Goal: Information Seeking & Learning: Learn about a topic

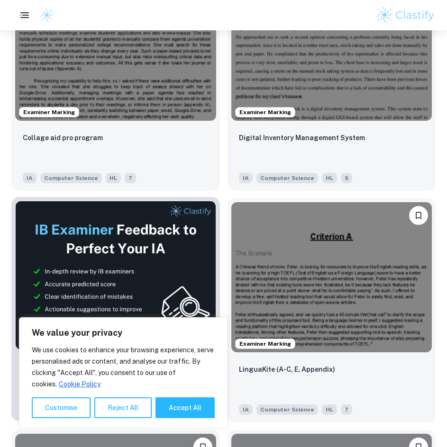
scroll to position [426, 0]
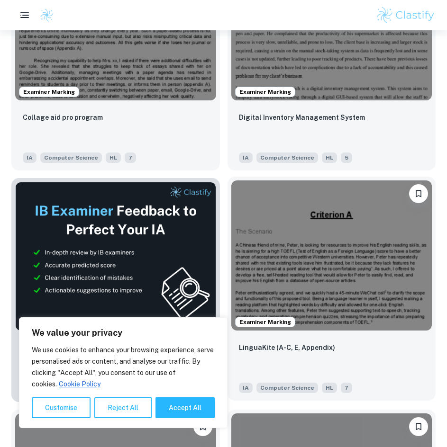
click at [241, 261] on img at bounding box center [331, 255] width 201 height 151
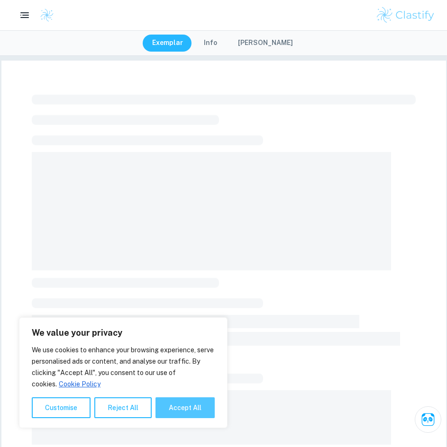
click at [193, 410] on button "Accept All" at bounding box center [184, 407] width 59 height 21
checkbox input "true"
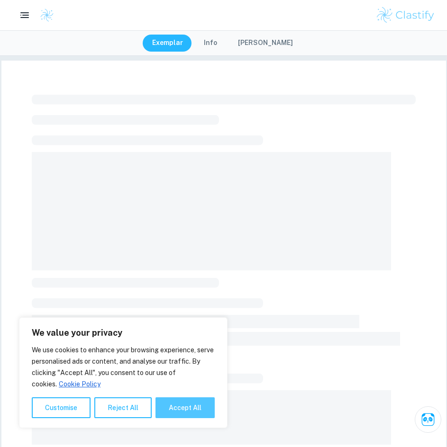
checkbox input "true"
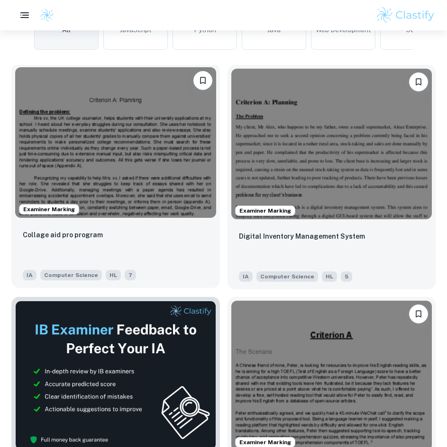
scroll to position [284, 0]
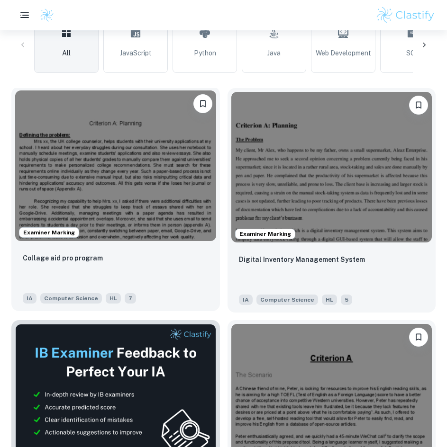
click at [183, 148] on img at bounding box center [115, 165] width 201 height 151
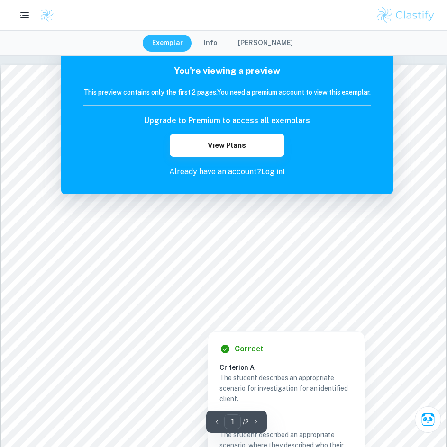
click at [164, 175] on p "Already have an account? Log in!" at bounding box center [226, 171] width 287 height 11
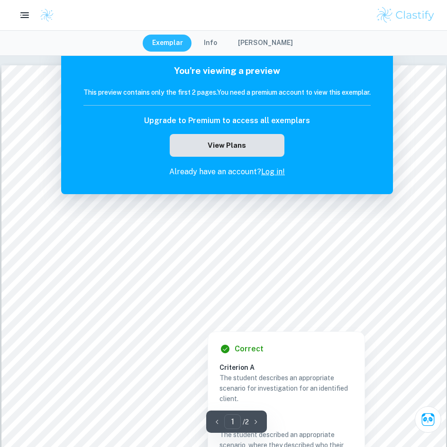
click at [190, 150] on button "View Plans" at bounding box center [227, 145] width 115 height 23
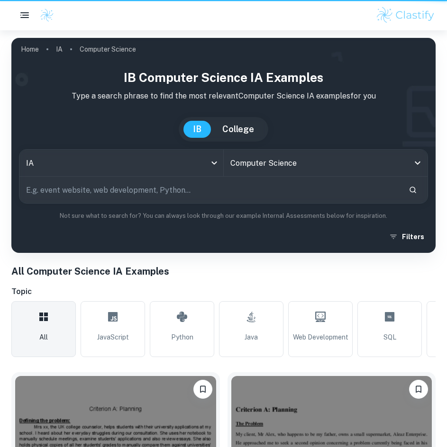
scroll to position [284, 0]
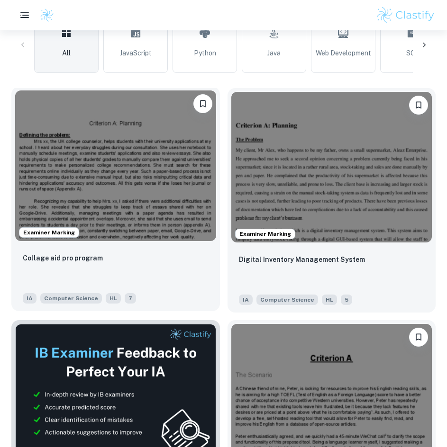
click at [176, 157] on img at bounding box center [115, 165] width 201 height 151
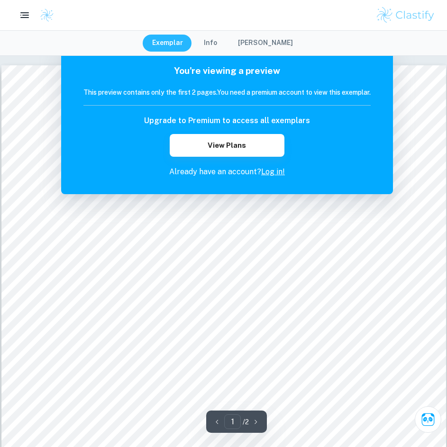
click at [381, 74] on div "You're viewing a preview This preview contains only the first 2 pages. You need…" at bounding box center [227, 120] width 332 height 147
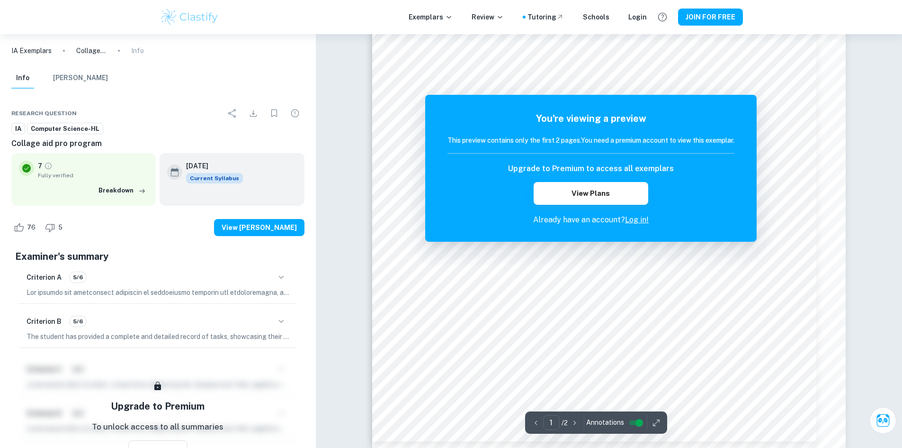
scroll to position [180, 0]
click at [286, 271] on icon "button" at bounding box center [281, 276] width 11 height 11
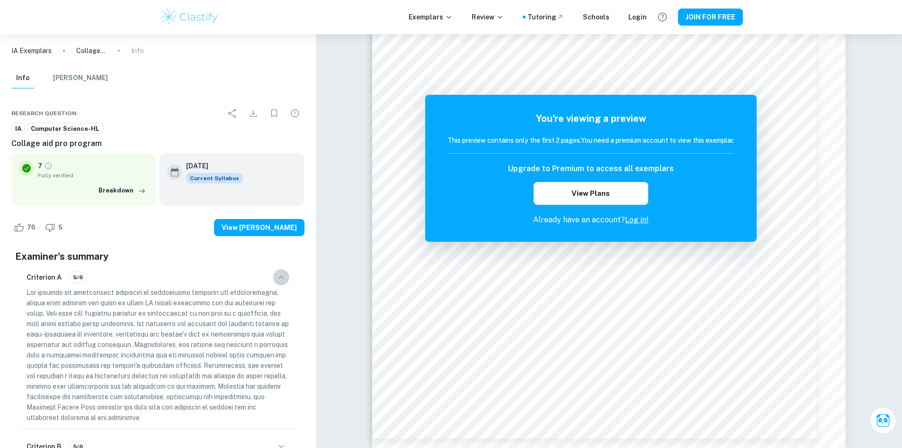
click at [289, 278] on button "button" at bounding box center [281, 277] width 16 height 16
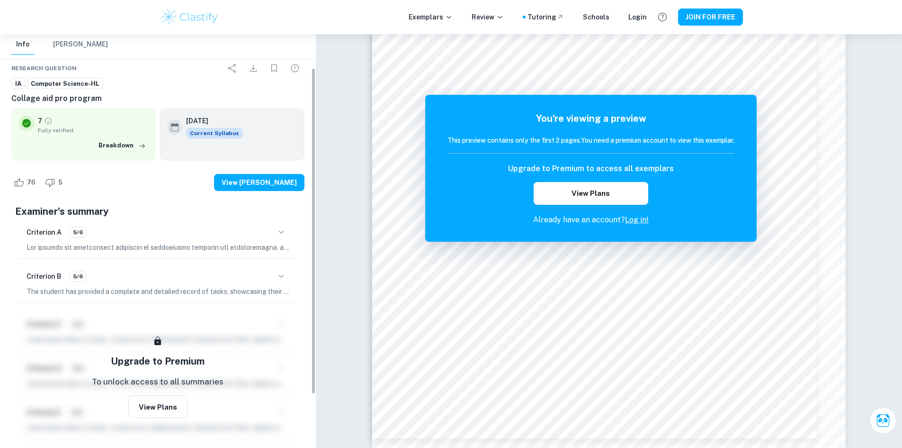
scroll to position [48, 0]
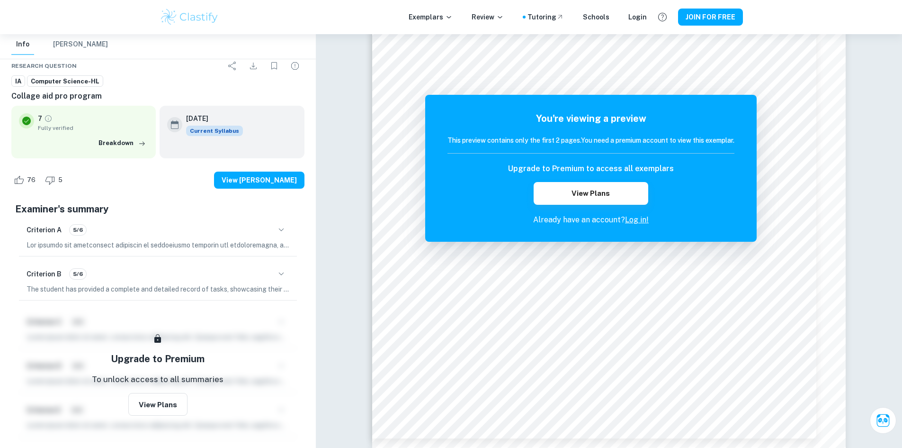
click at [281, 234] on icon "button" at bounding box center [281, 229] width 11 height 11
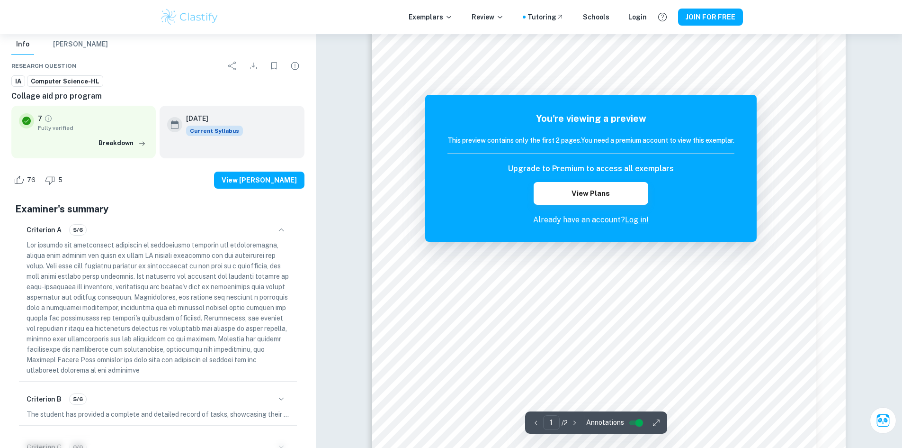
scroll to position [0, 0]
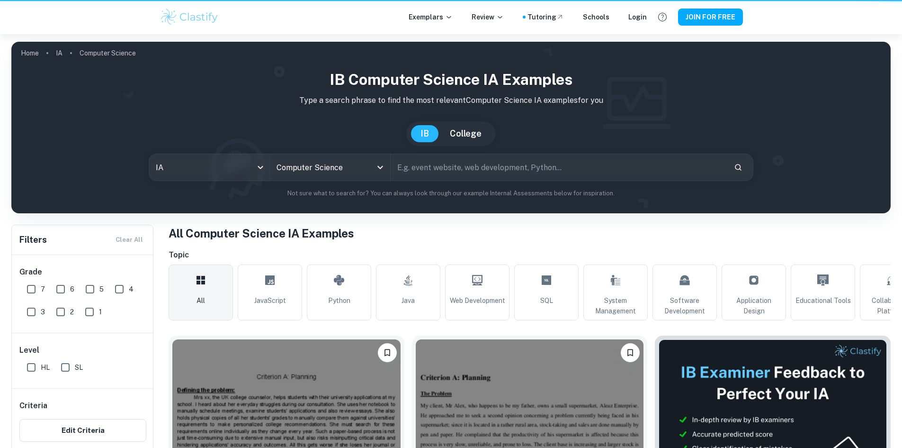
scroll to position [284, 0]
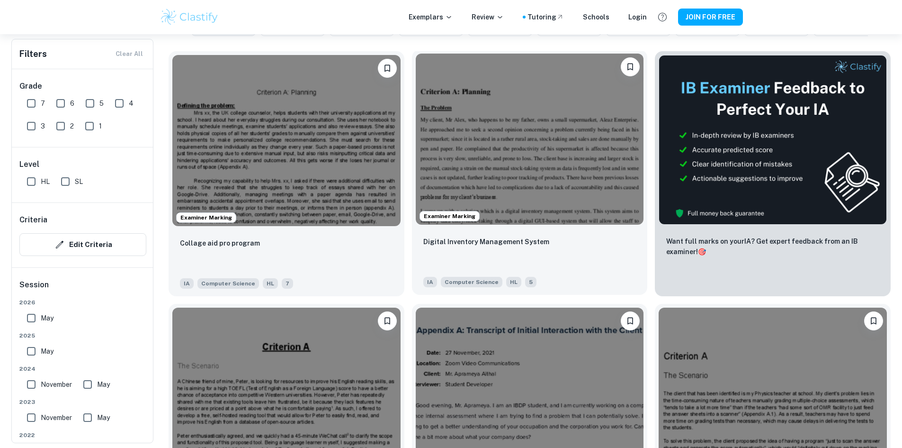
click at [420, 162] on img at bounding box center [530, 139] width 228 height 171
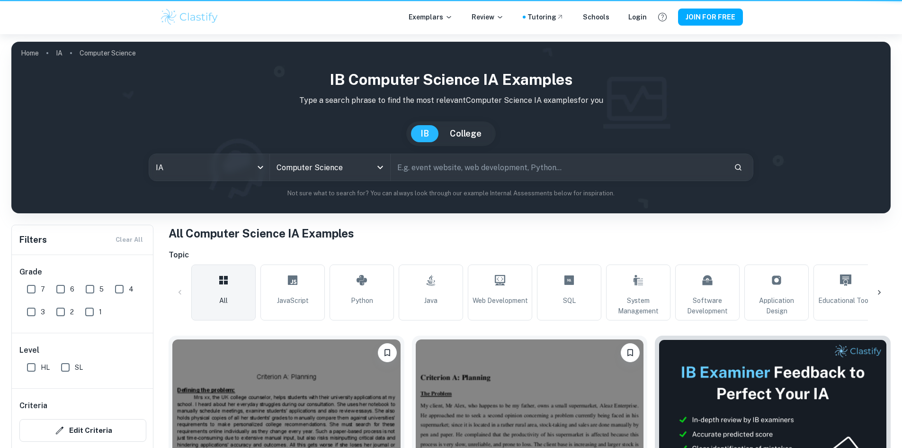
scroll to position [284, 0]
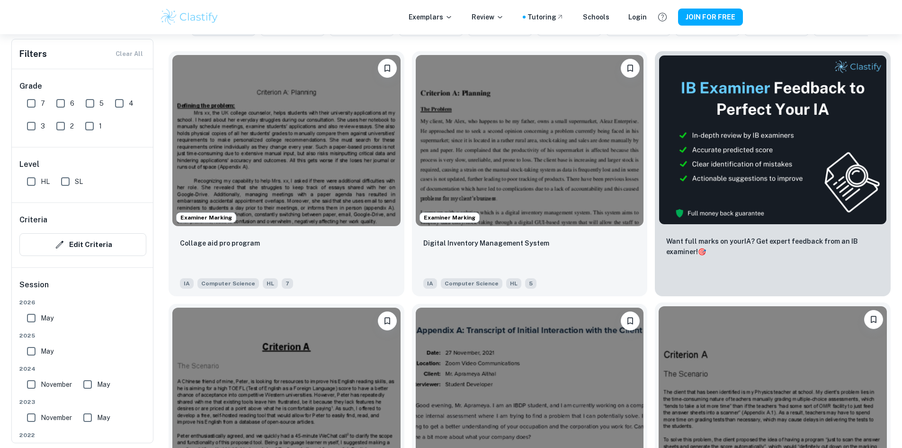
click at [446, 306] on img at bounding box center [773, 391] width 228 height 171
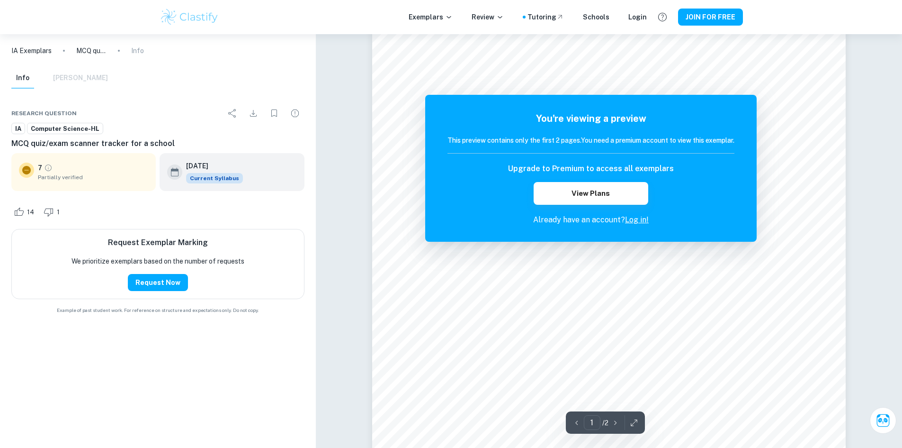
scroll to position [142, 0]
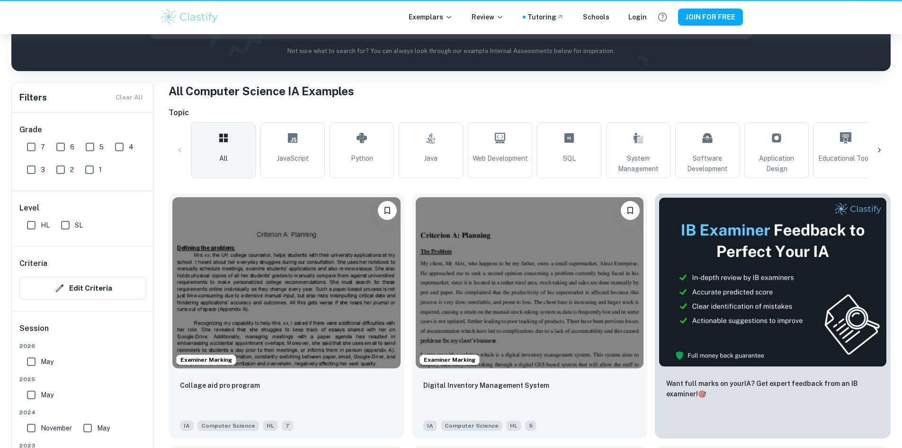
scroll to position [284, 0]
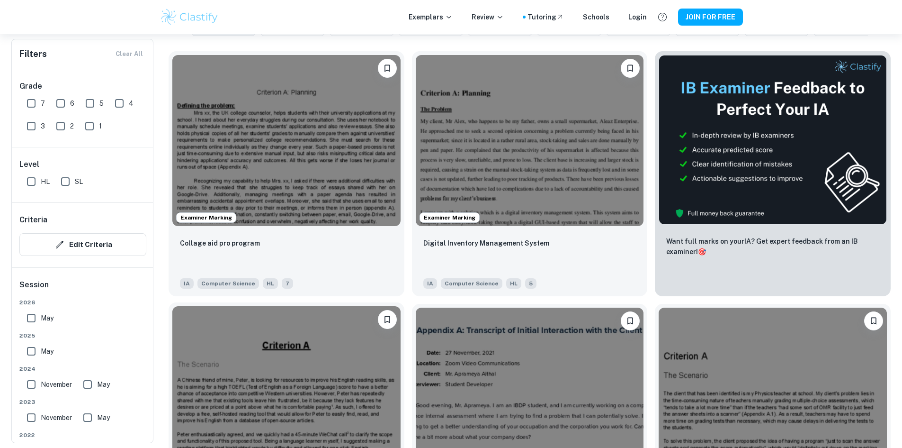
click at [401, 306] on img at bounding box center [286, 391] width 228 height 171
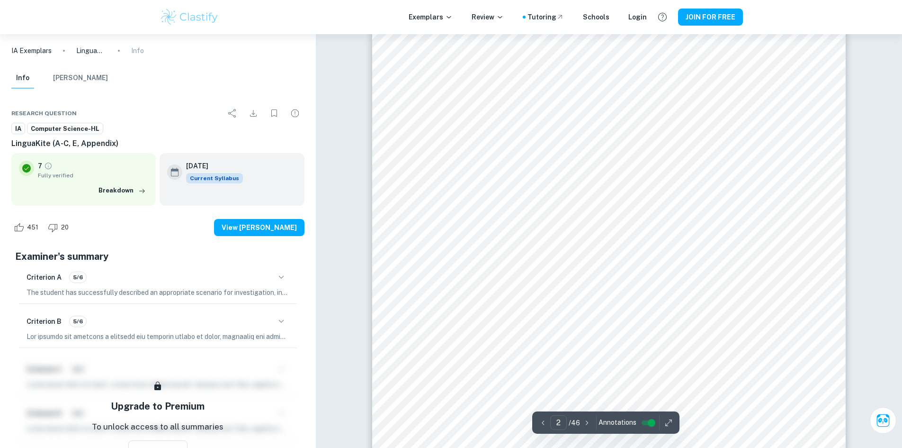
scroll to position [805, 0]
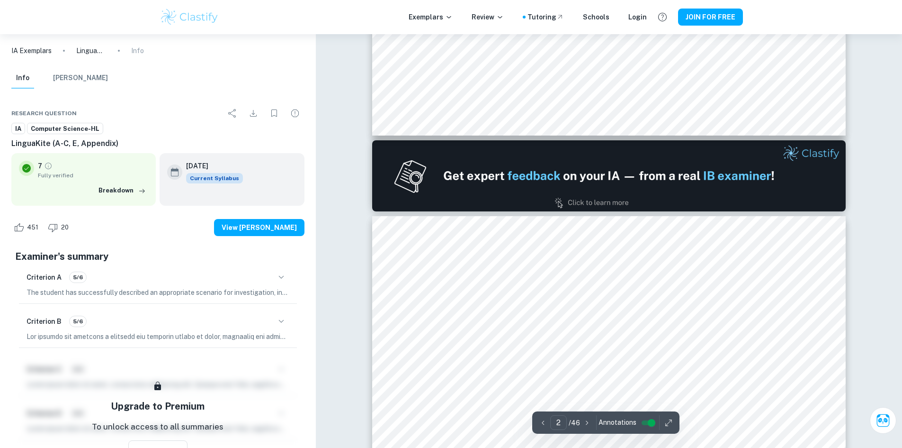
type input "1"
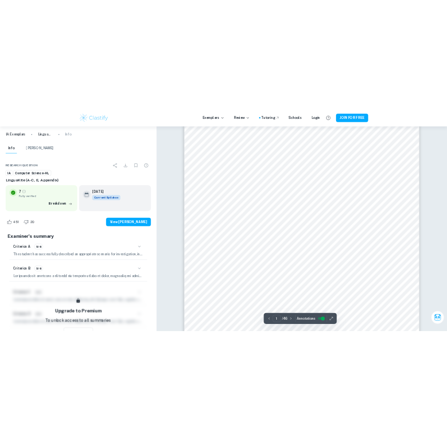
scroll to position [47, 0]
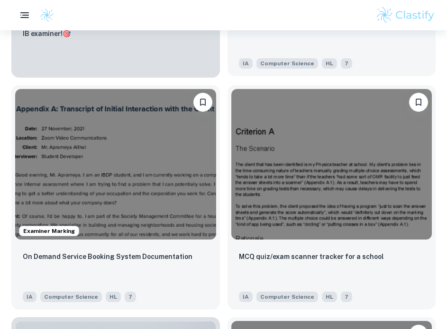
scroll to position [805, 0]
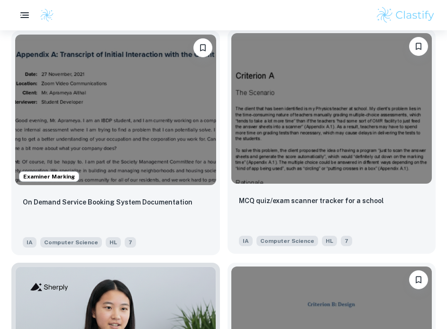
click at [237, 96] on img at bounding box center [331, 108] width 201 height 151
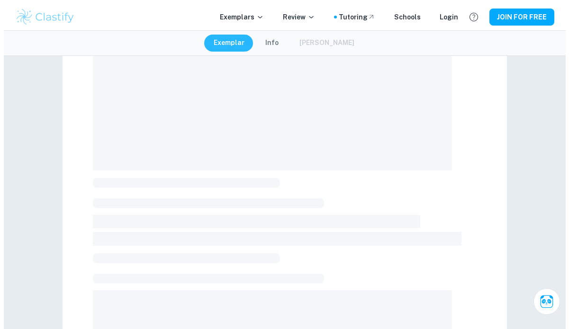
scroll to position [95, 0]
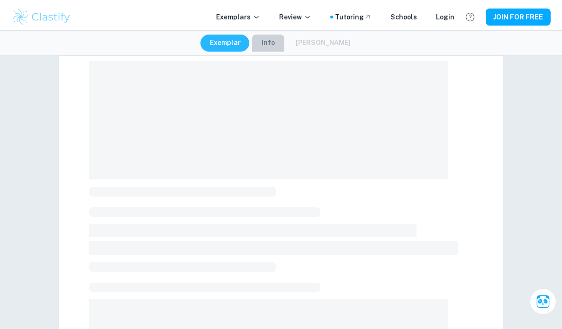
click at [277, 44] on button "Info" at bounding box center [268, 43] width 32 height 17
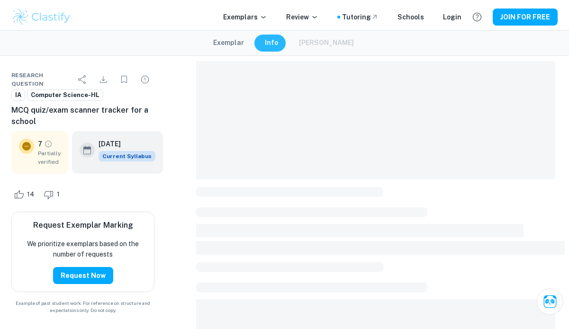
click at [250, 45] on button "Exemplar" at bounding box center [229, 43] width 50 height 17
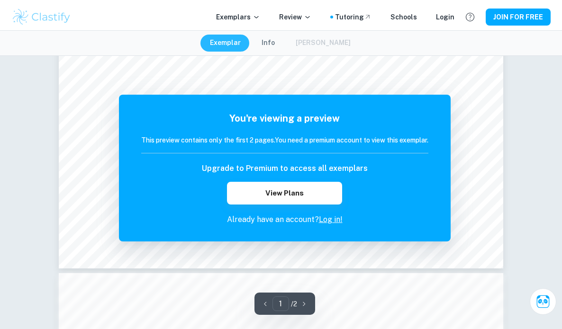
scroll to position [379, 0]
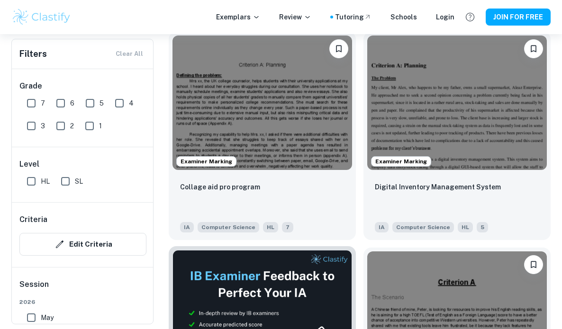
scroll to position [284, 0]
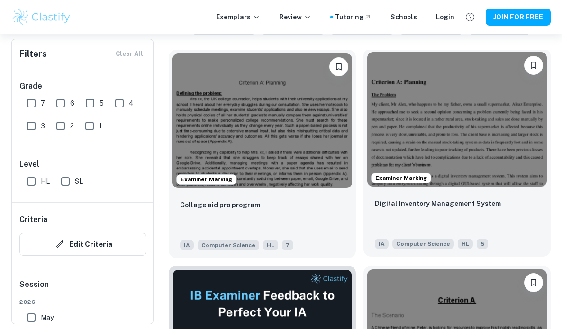
click at [410, 104] on img at bounding box center [457, 119] width 180 height 135
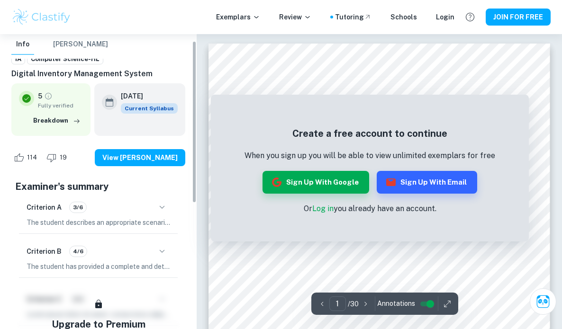
scroll to position [95, 0]
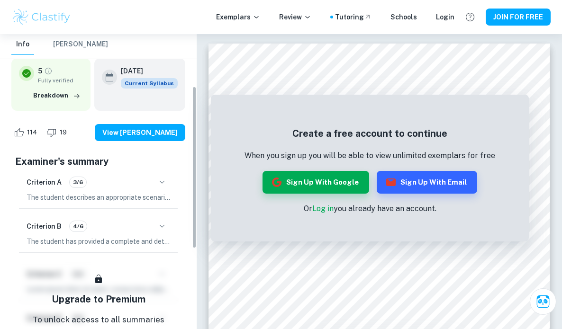
click at [90, 190] on div "Criterion A 3/6" at bounding box center [99, 182] width 144 height 16
click at [150, 177] on div "Criterion A 3/6" at bounding box center [99, 182] width 144 height 16
click at [161, 179] on icon "button" at bounding box center [161, 182] width 11 height 11
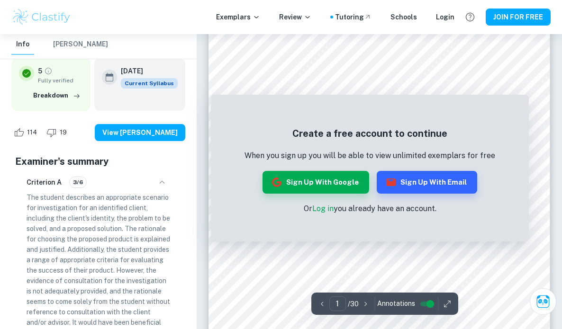
scroll to position [95, 0]
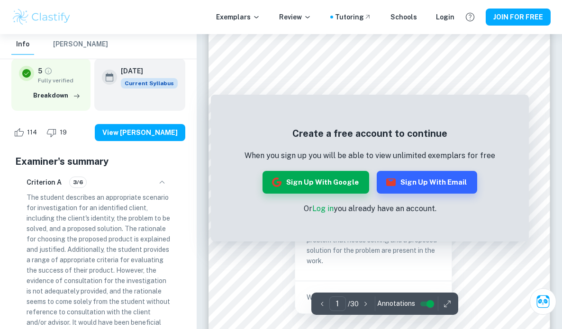
click at [349, 64] on div at bounding box center [379, 62] width 261 height 17
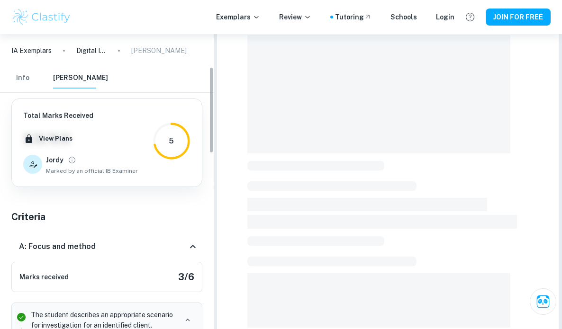
scroll to position [138, 0]
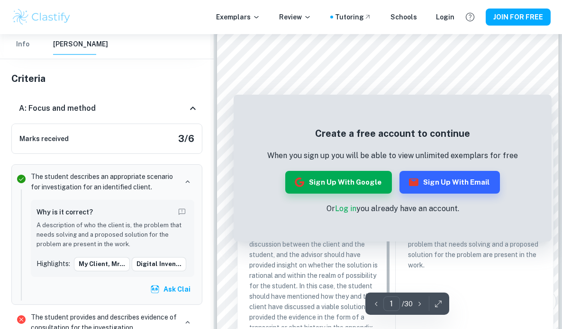
click at [330, 90] on div at bounding box center [387, 92] width 261 height 12
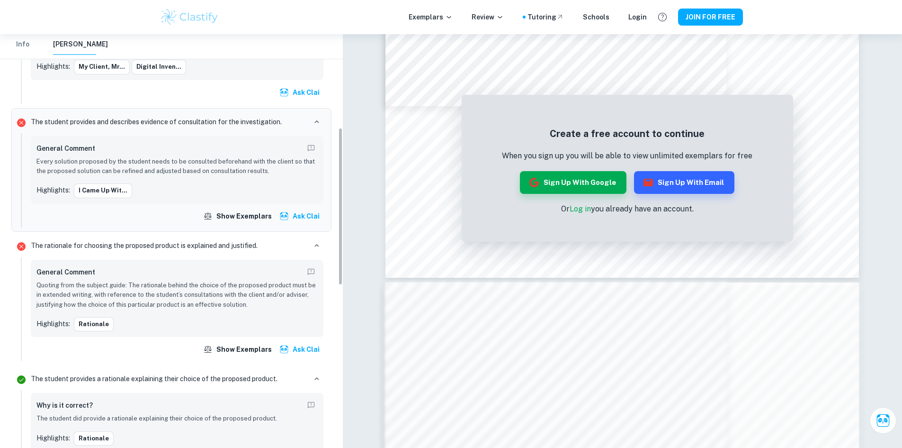
scroll to position [327, 0]
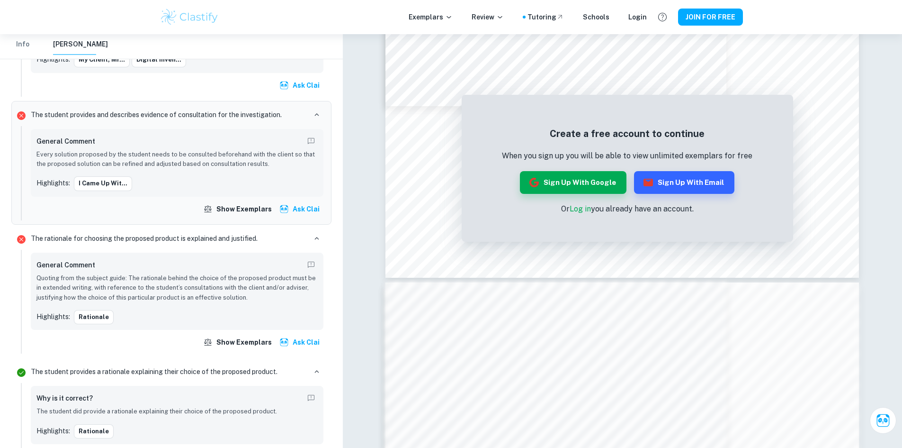
click at [270, 279] on p "Quoting from the subject guide: The rationale behind the choice of the proposed…" at bounding box center [176, 287] width 281 height 29
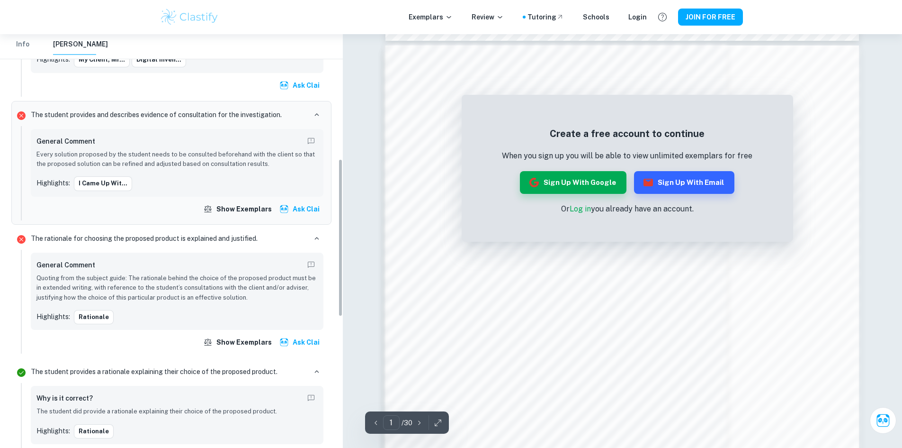
click at [163, 298] on p "Quoting from the subject guide: The rationale behind the choice of the proposed…" at bounding box center [176, 287] width 281 height 29
click at [120, 202] on div "Show exemplars Ask Clai" at bounding box center [177, 208] width 293 height 17
click at [446, 146] on div at bounding box center [556, 140] width 261 height 12
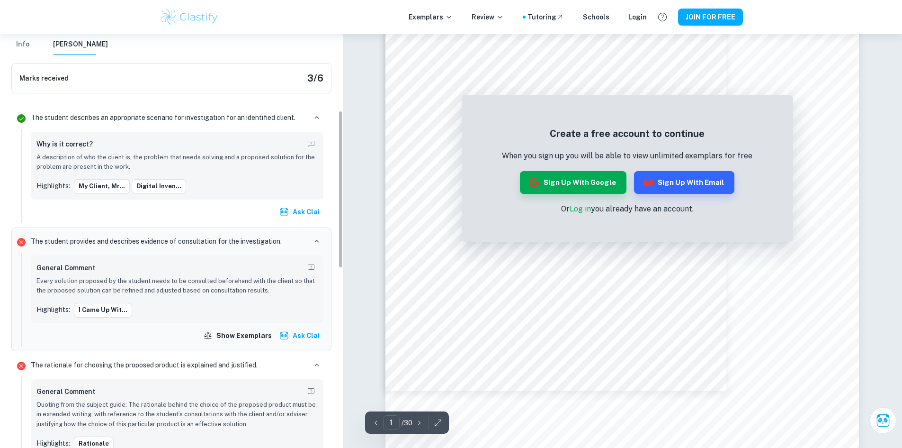
drag, startPoint x: 499, startPoint y: 122, endPoint x: 468, endPoint y: 130, distance: 32.6
click at [446, 132] on div "Create a free account to continue When you sign up you will be able to view unl…" at bounding box center [628, 170] width 332 height 142
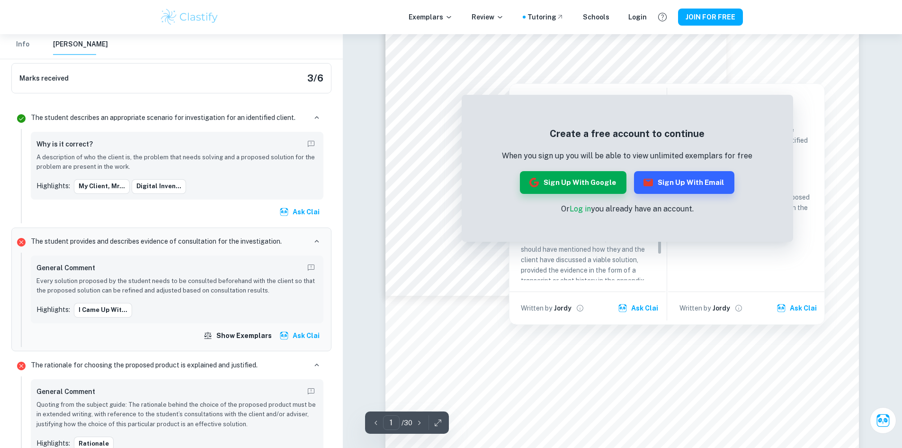
click at [446, 59] on div at bounding box center [556, 66] width 261 height 16
click at [446, 67] on div at bounding box center [556, 66] width 261 height 16
click at [446, 68] on div at bounding box center [556, 66] width 261 height 16
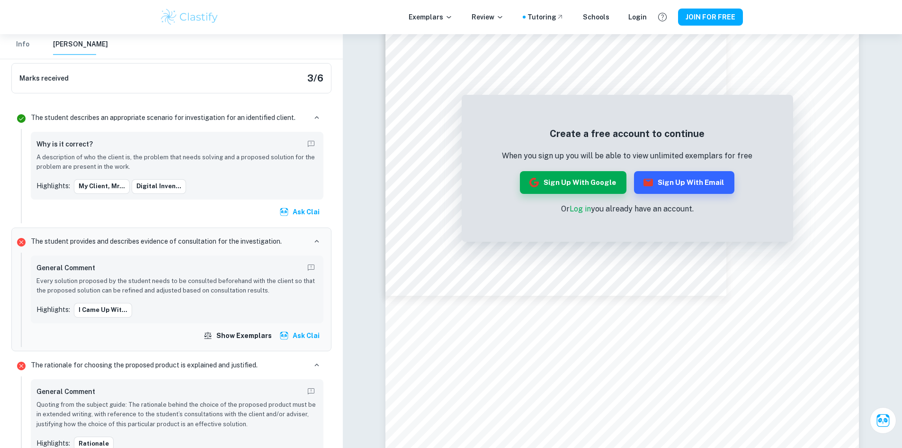
click at [145, 282] on p "Every solution proposed by the student needs to be consulted beforehand with th…" at bounding box center [176, 285] width 281 height 19
click at [148, 296] on div "General Comment Every solution proposed by the student needs to be consulted be…" at bounding box center [176, 289] width 281 height 56
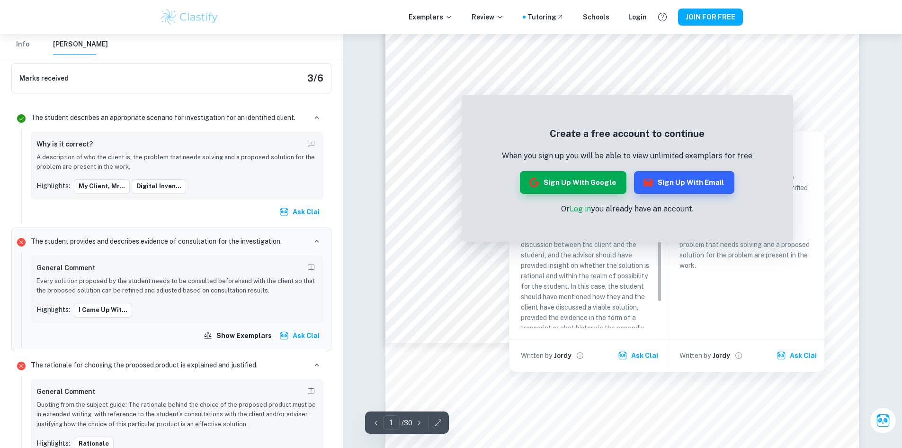
click at [446, 94] on div at bounding box center [556, 92] width 261 height 12
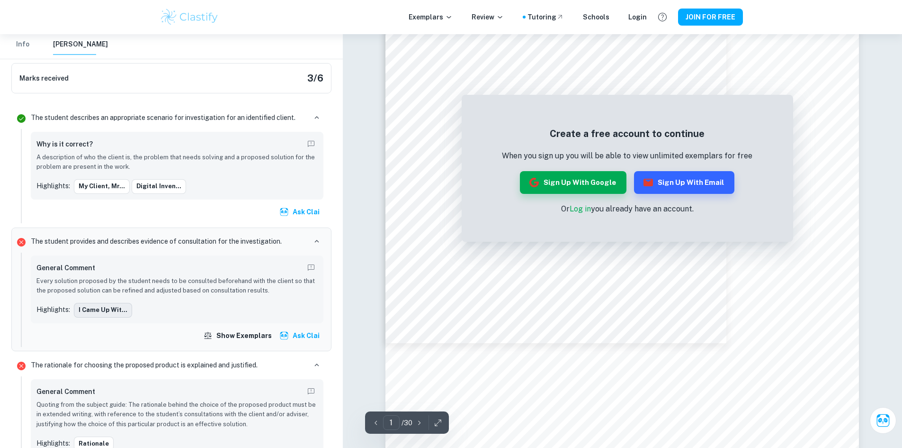
click at [109, 311] on button "I came up wit..." at bounding box center [103, 310] width 58 height 14
click at [111, 309] on button "I came up wit..." at bounding box center [103, 310] width 58 height 14
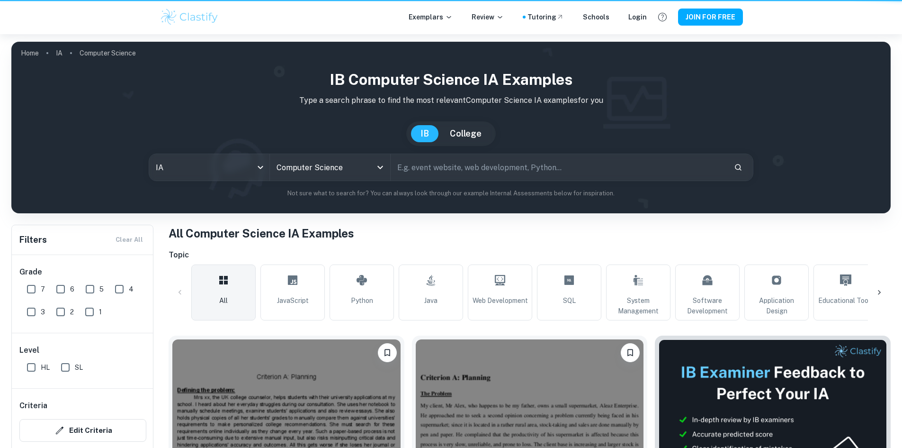
scroll to position [284, 0]
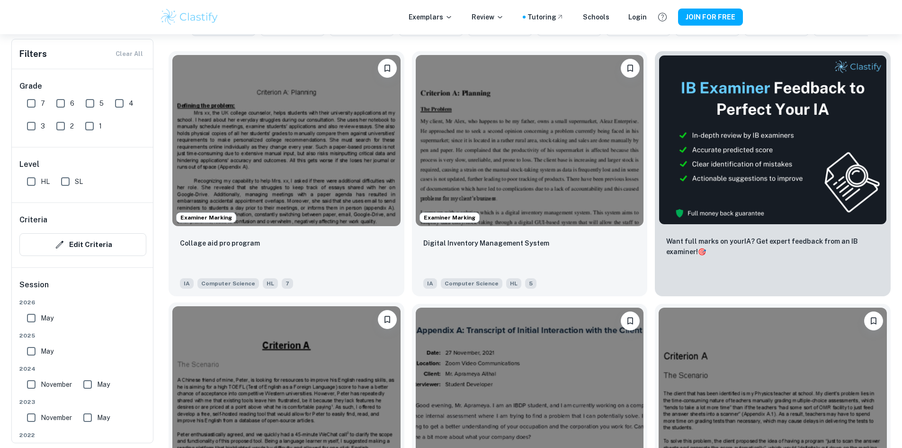
click at [401, 306] on img at bounding box center [286, 391] width 228 height 171
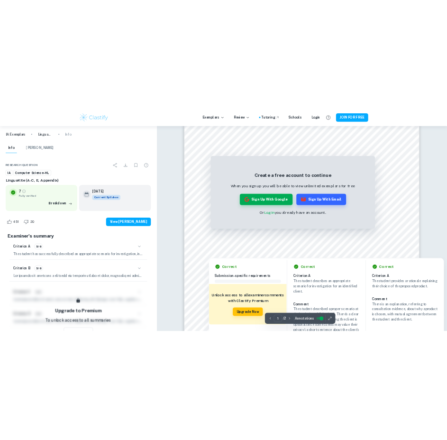
scroll to position [95, 0]
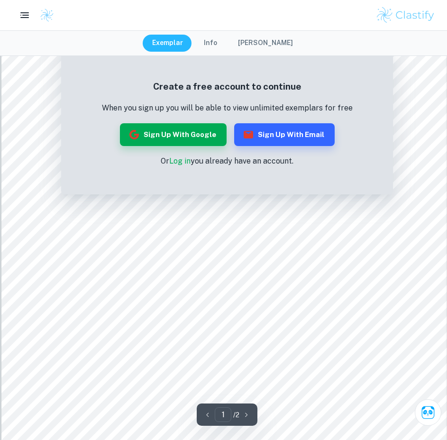
click at [309, 21] on div at bounding box center [223, 15] width 447 height 19
click at [135, 33] on div "Exemplar Info [PERSON_NAME]" at bounding box center [223, 43] width 447 height 26
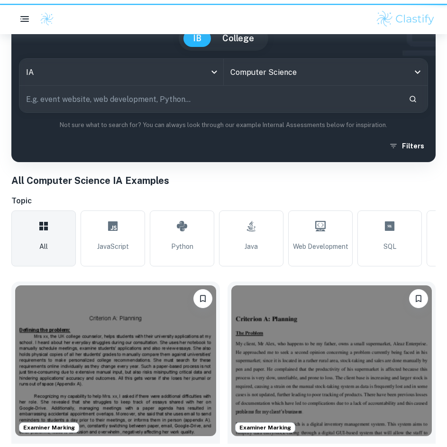
scroll to position [284, 0]
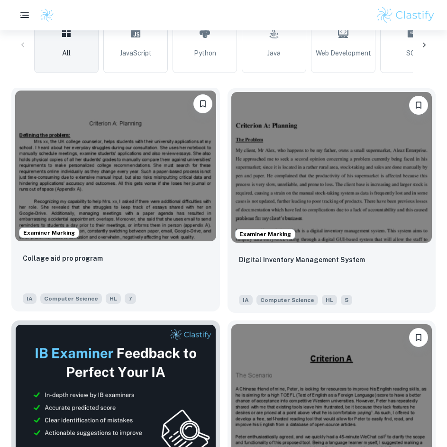
click at [86, 114] on img at bounding box center [115, 165] width 201 height 151
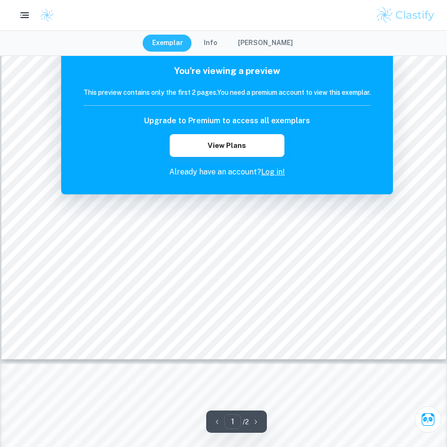
scroll to position [284, 0]
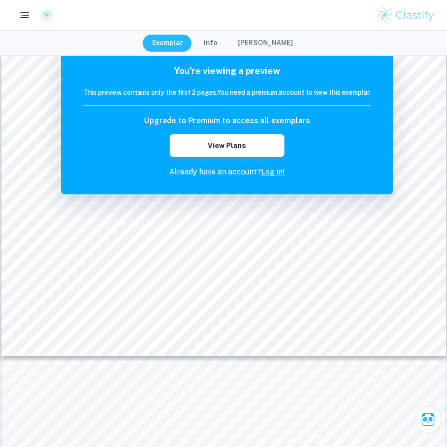
click at [120, 40] on div "Exemplar Info [PERSON_NAME]" at bounding box center [223, 43] width 447 height 26
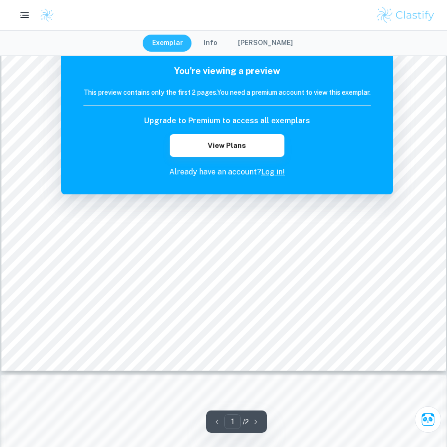
scroll to position [222, 0]
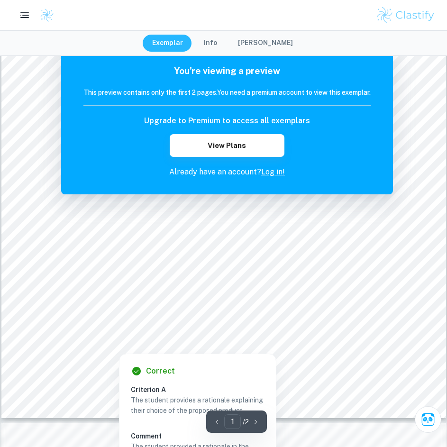
click at [146, 326] on div at bounding box center [224, 325] width 340 height 13
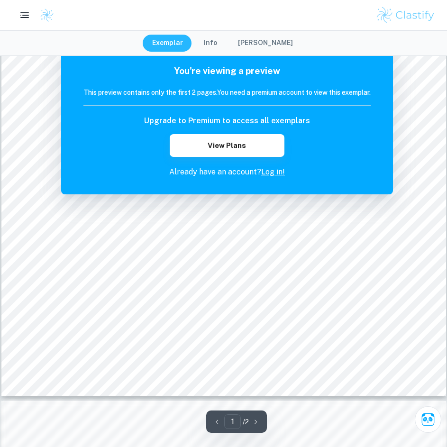
scroll to position [270, 0]
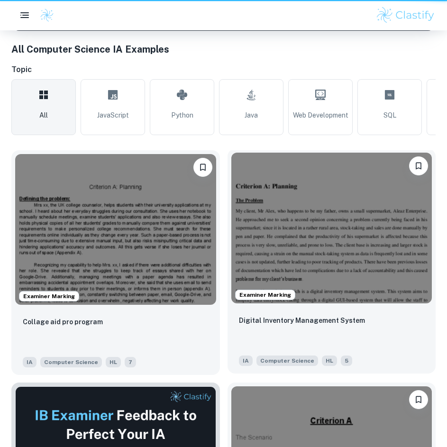
scroll to position [284, 0]
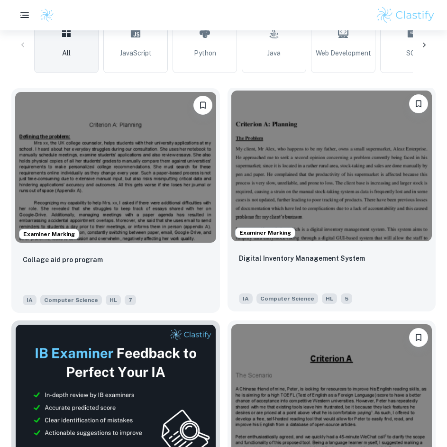
click at [306, 184] on img at bounding box center [331, 165] width 201 height 151
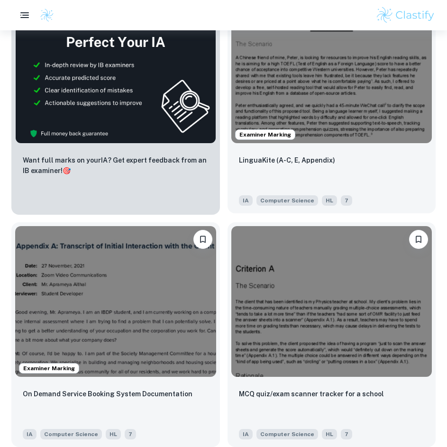
scroll to position [616, 0]
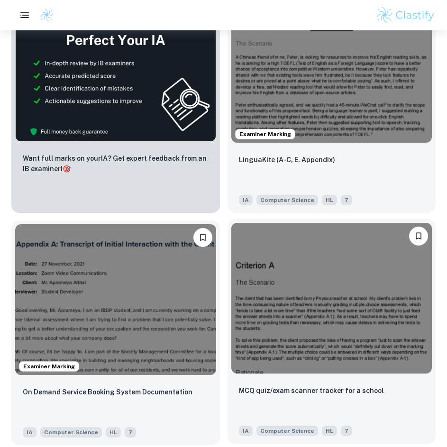
click at [247, 234] on img at bounding box center [331, 298] width 201 height 151
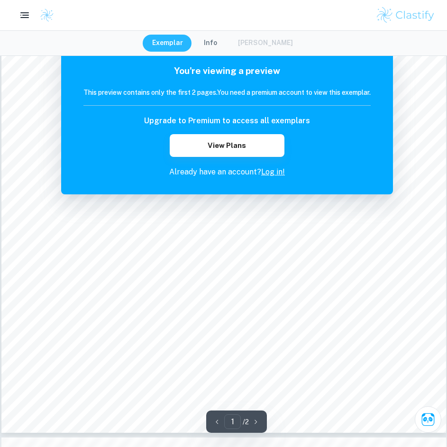
scroll to position [189, 0]
